Goal: Information Seeking & Learning: Learn about a topic

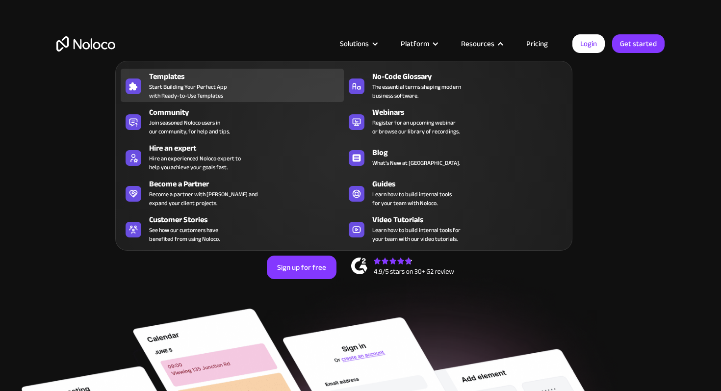
click at [179, 79] on div "Templates" at bounding box center [248, 77] width 199 height 12
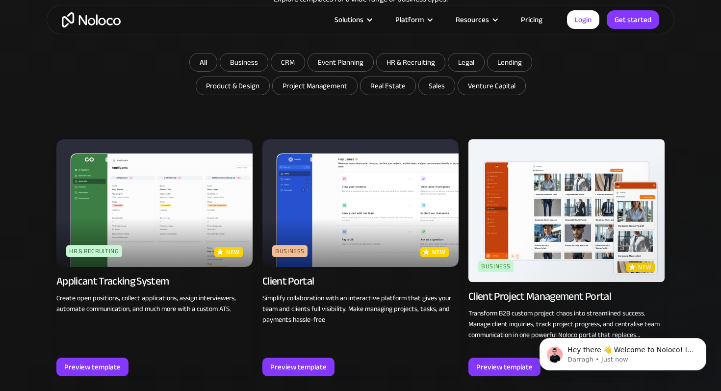
scroll to position [585, 0]
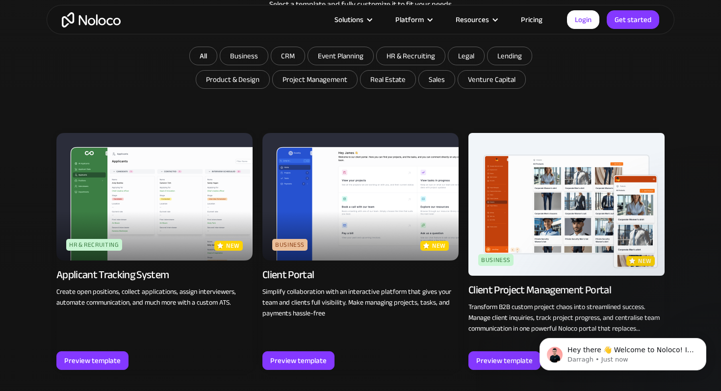
click at [335, 217] on img at bounding box center [360, 197] width 196 height 128
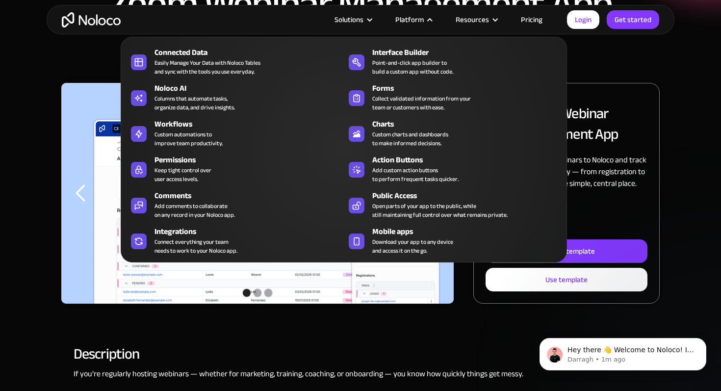
scroll to position [88, 0]
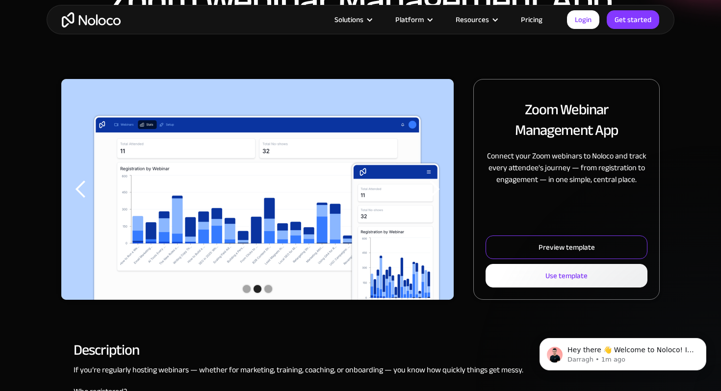
click at [607, 242] on link "Preview template" at bounding box center [567, 247] width 162 height 24
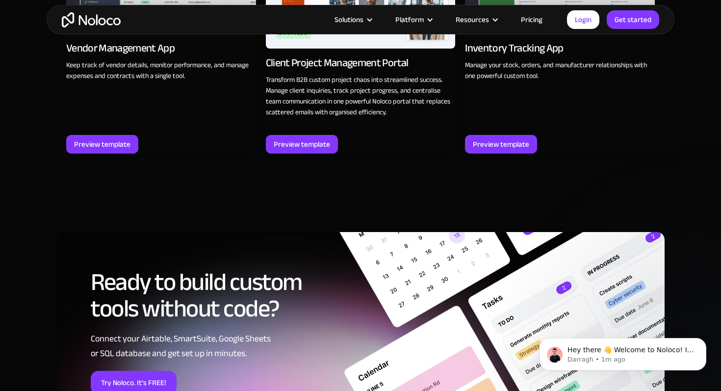
scroll to position [974, 0]
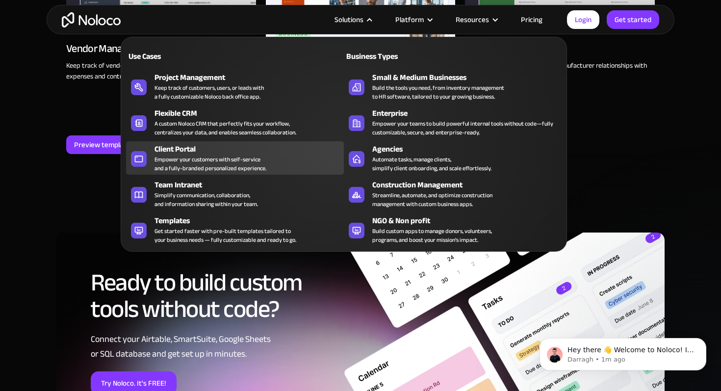
click at [233, 156] on div "Empower your customers with self-service and a fully-branded personalized exper…" at bounding box center [211, 164] width 112 height 18
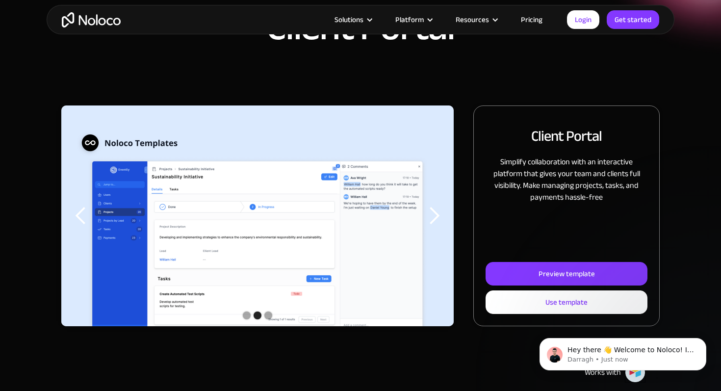
scroll to position [69, 0]
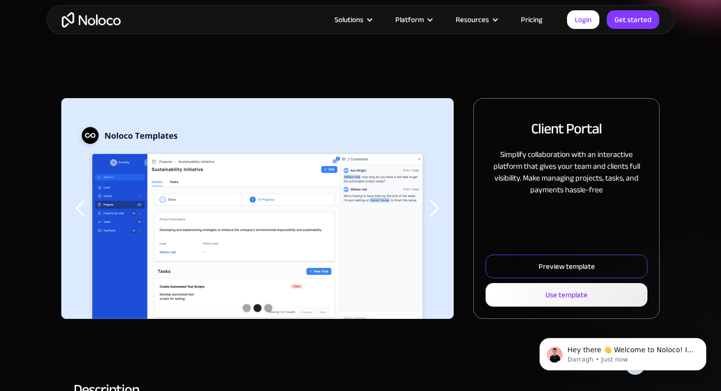
click at [534, 265] on link "Preview template" at bounding box center [567, 267] width 162 height 24
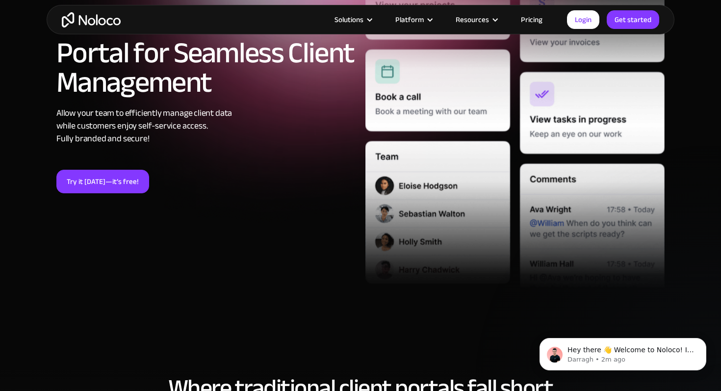
scroll to position [181, 0]
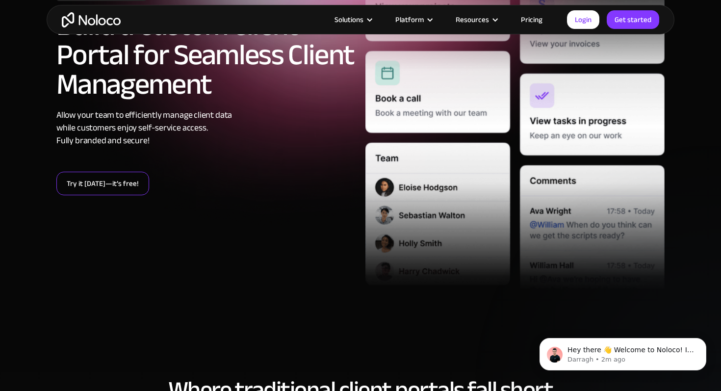
click at [115, 177] on link "Try it [DATE]—it’s free!" at bounding box center [102, 184] width 93 height 24
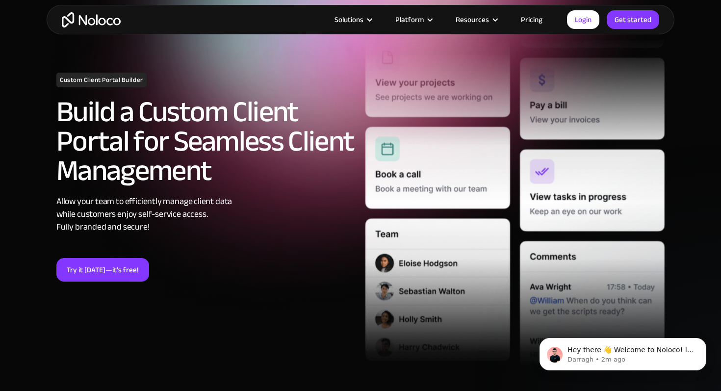
scroll to position [0, 0]
